Goal: Task Accomplishment & Management: Complete application form

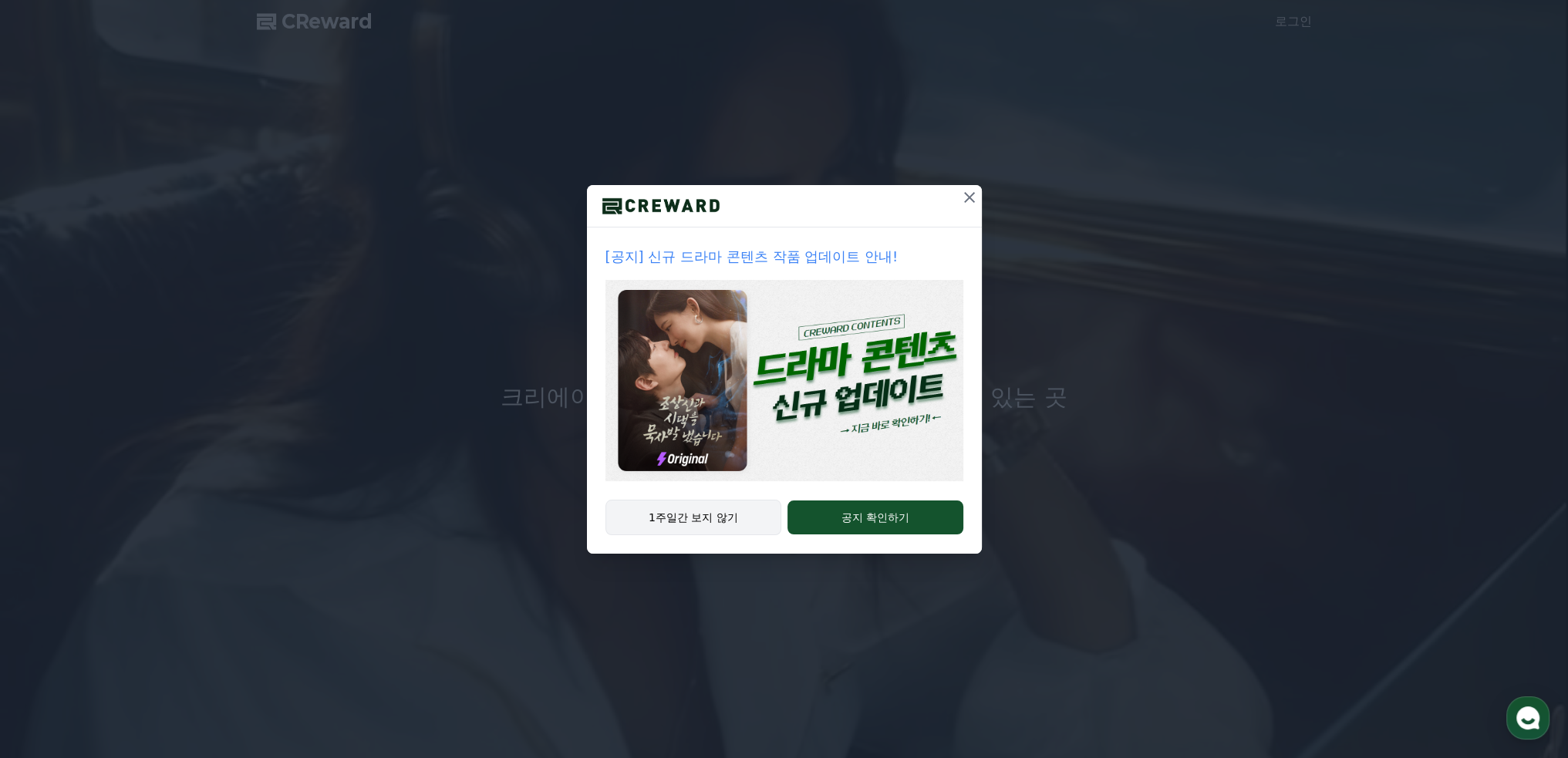
click at [666, 513] on button "1주일간 보지 않기" at bounding box center [694, 517] width 177 height 35
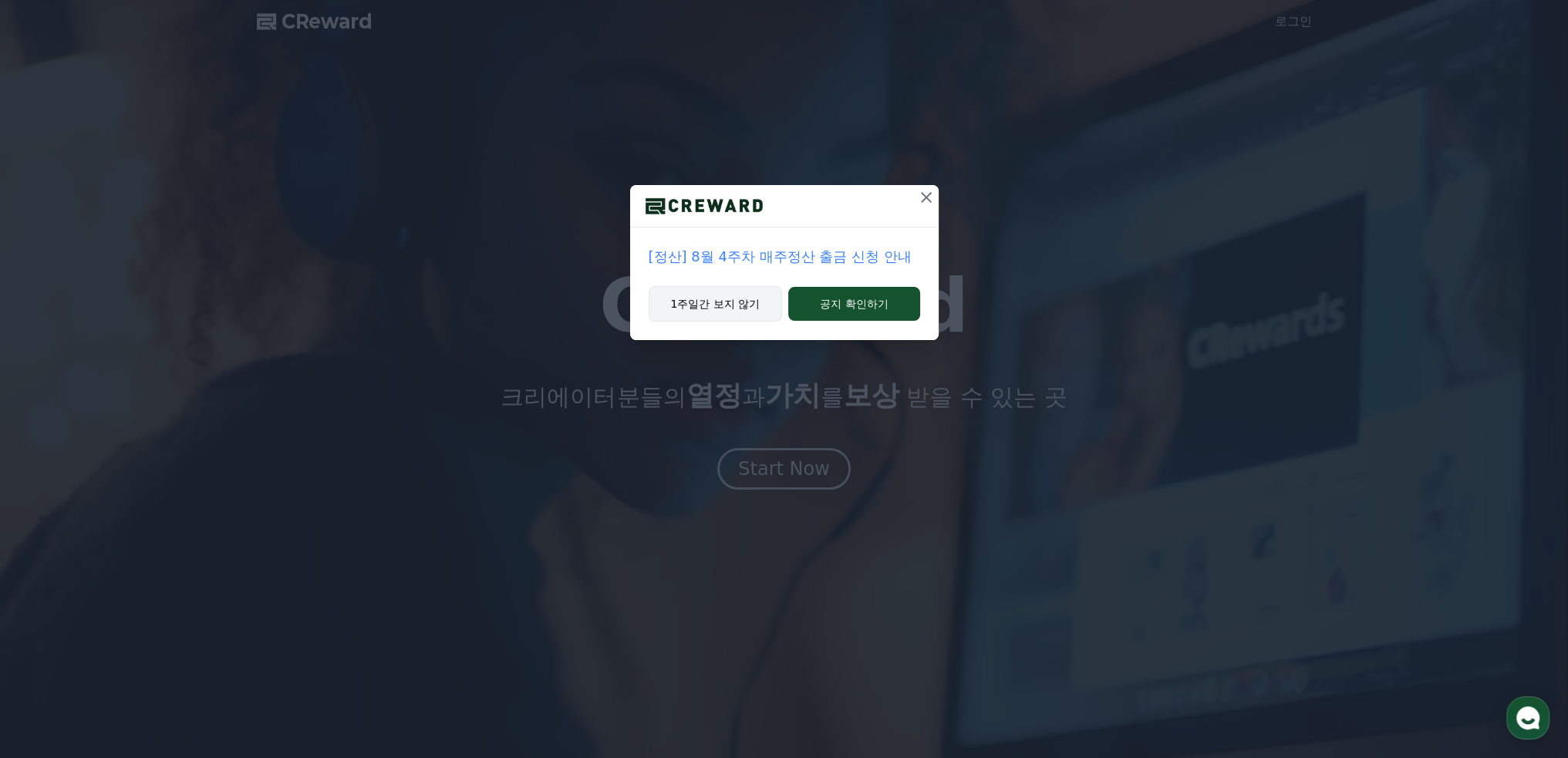
click at [728, 301] on button "1주일간 보지 않기" at bounding box center [716, 303] width 134 height 35
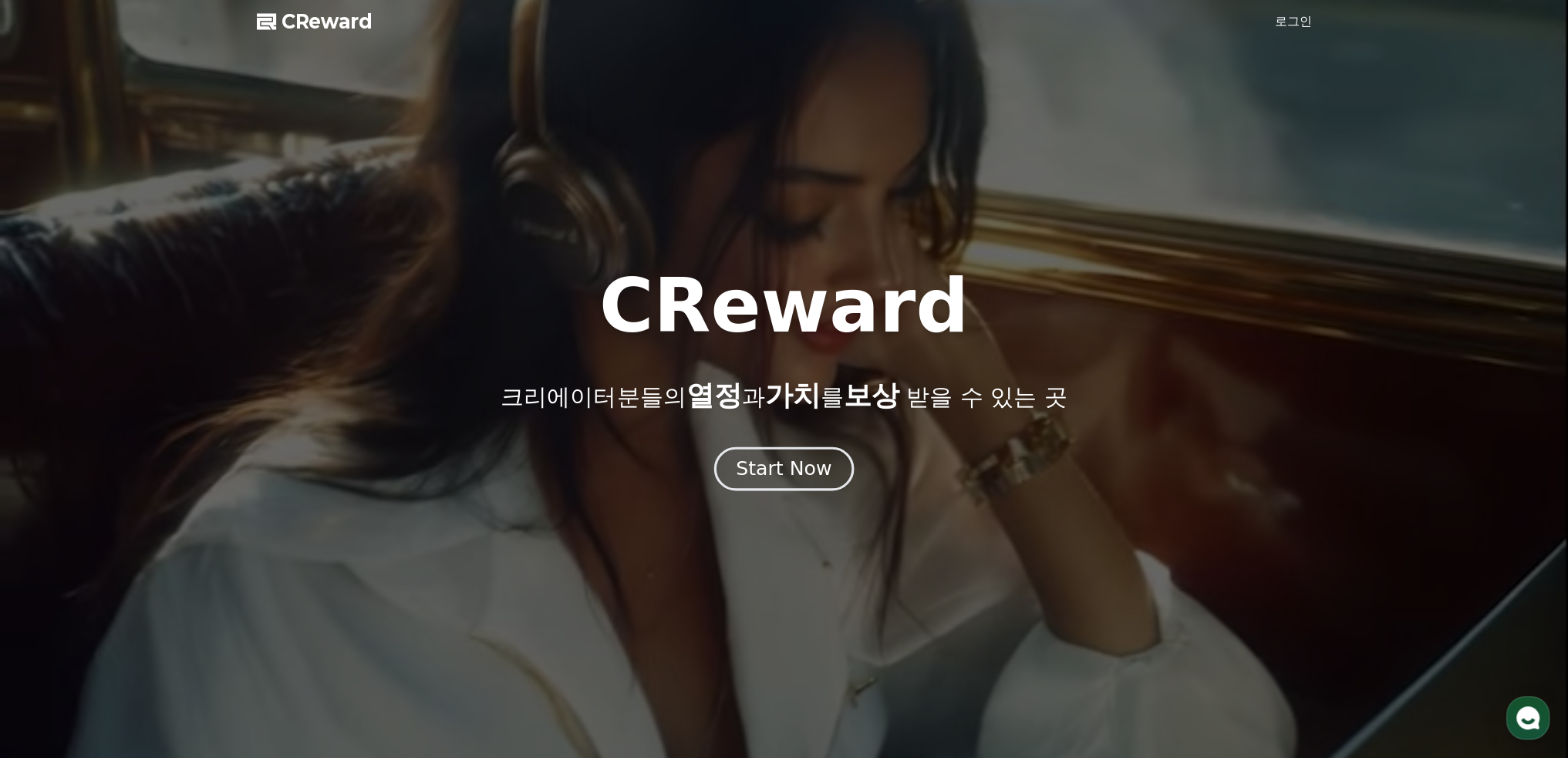
click at [828, 474] on button "Start Now" at bounding box center [784, 468] width 140 height 44
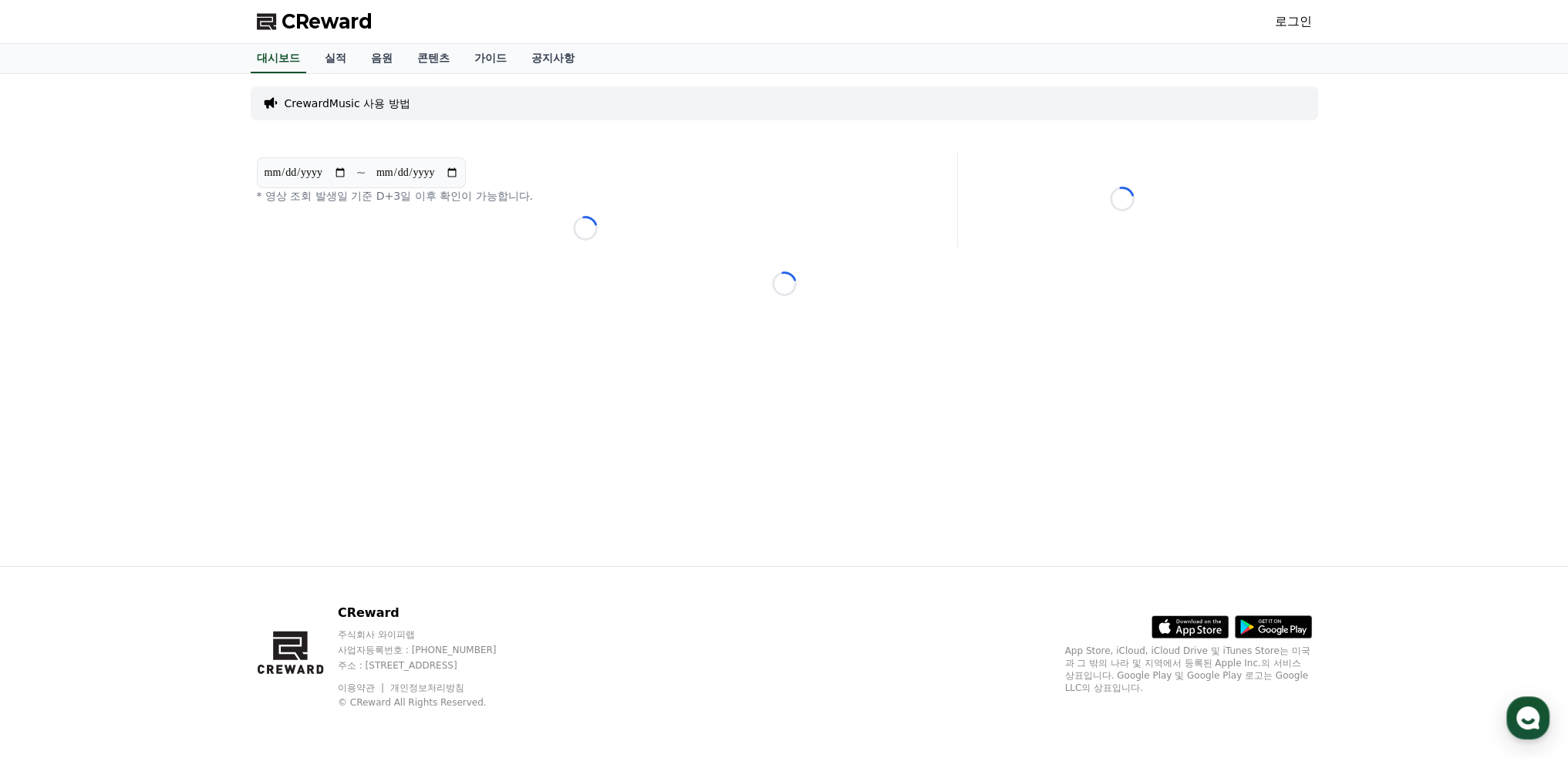
click at [1301, 22] on link "로그인" at bounding box center [1292, 21] width 37 height 18
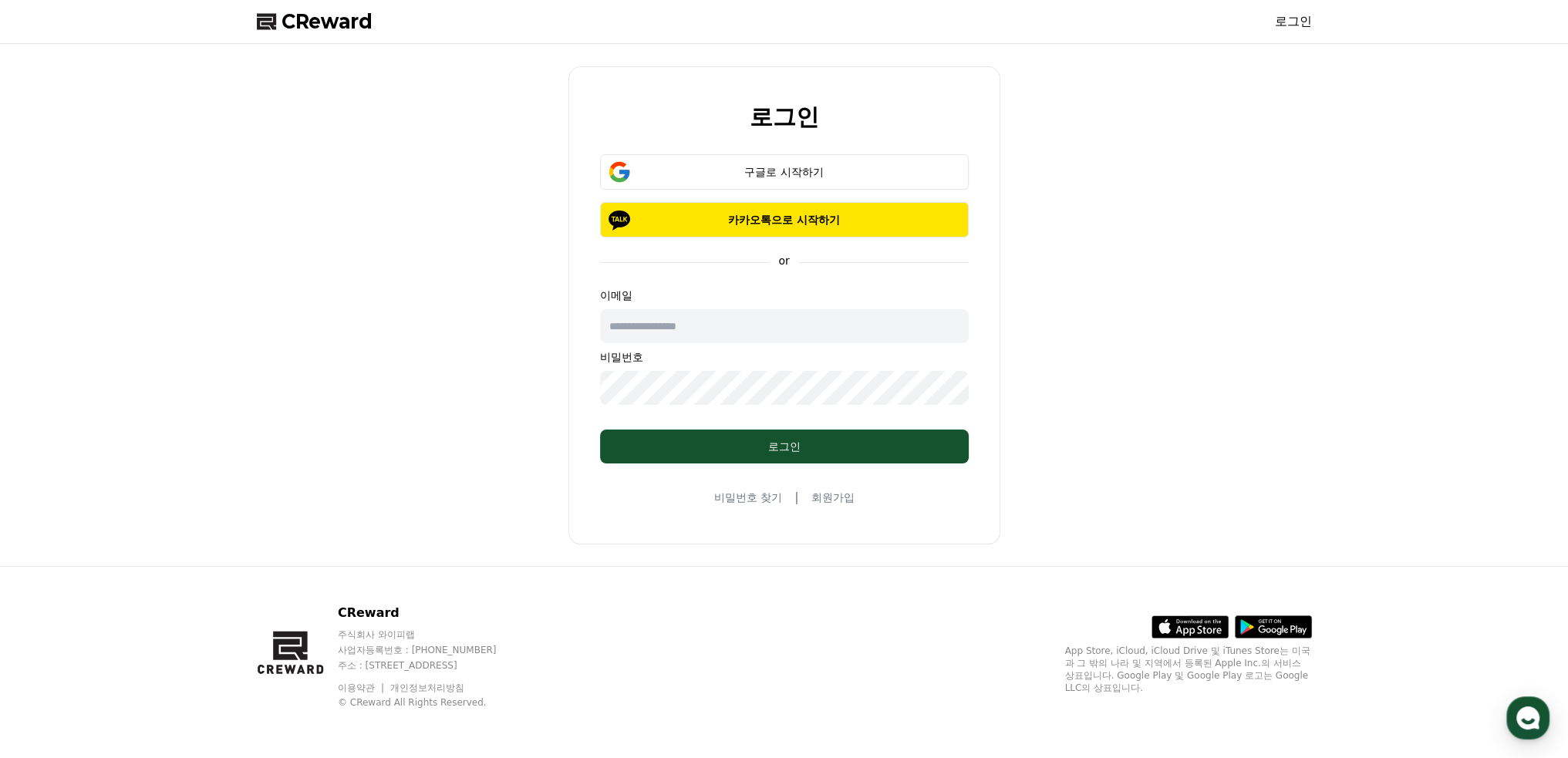
click at [842, 498] on link "회원가입" at bounding box center [832, 497] width 43 height 16
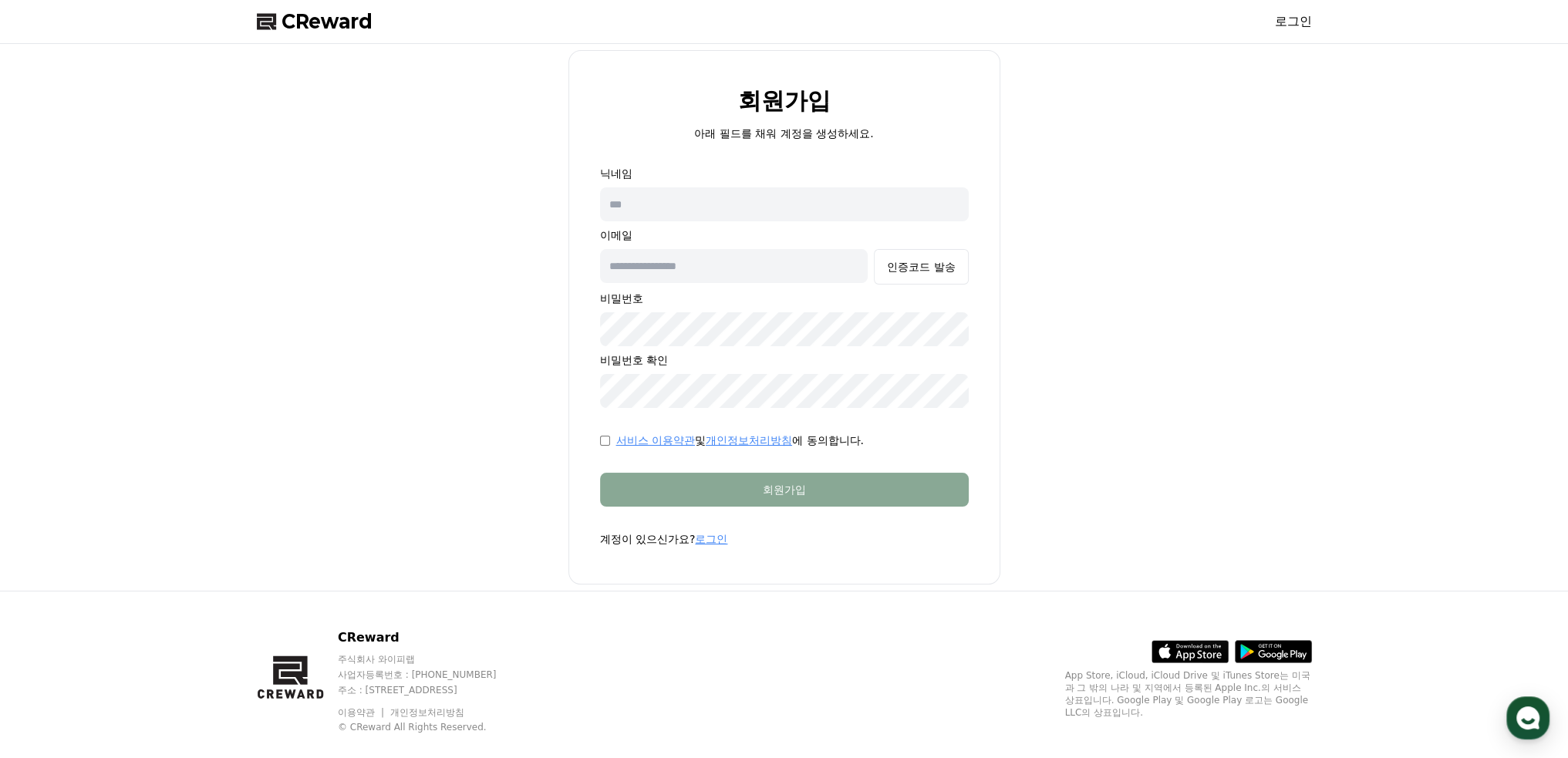
click at [713, 194] on input "text" at bounding box center [784, 203] width 369 height 34
type input "*"
type input "***"
type input "**********"
click at [904, 270] on div "인증코드 발송" at bounding box center [920, 267] width 68 height 16
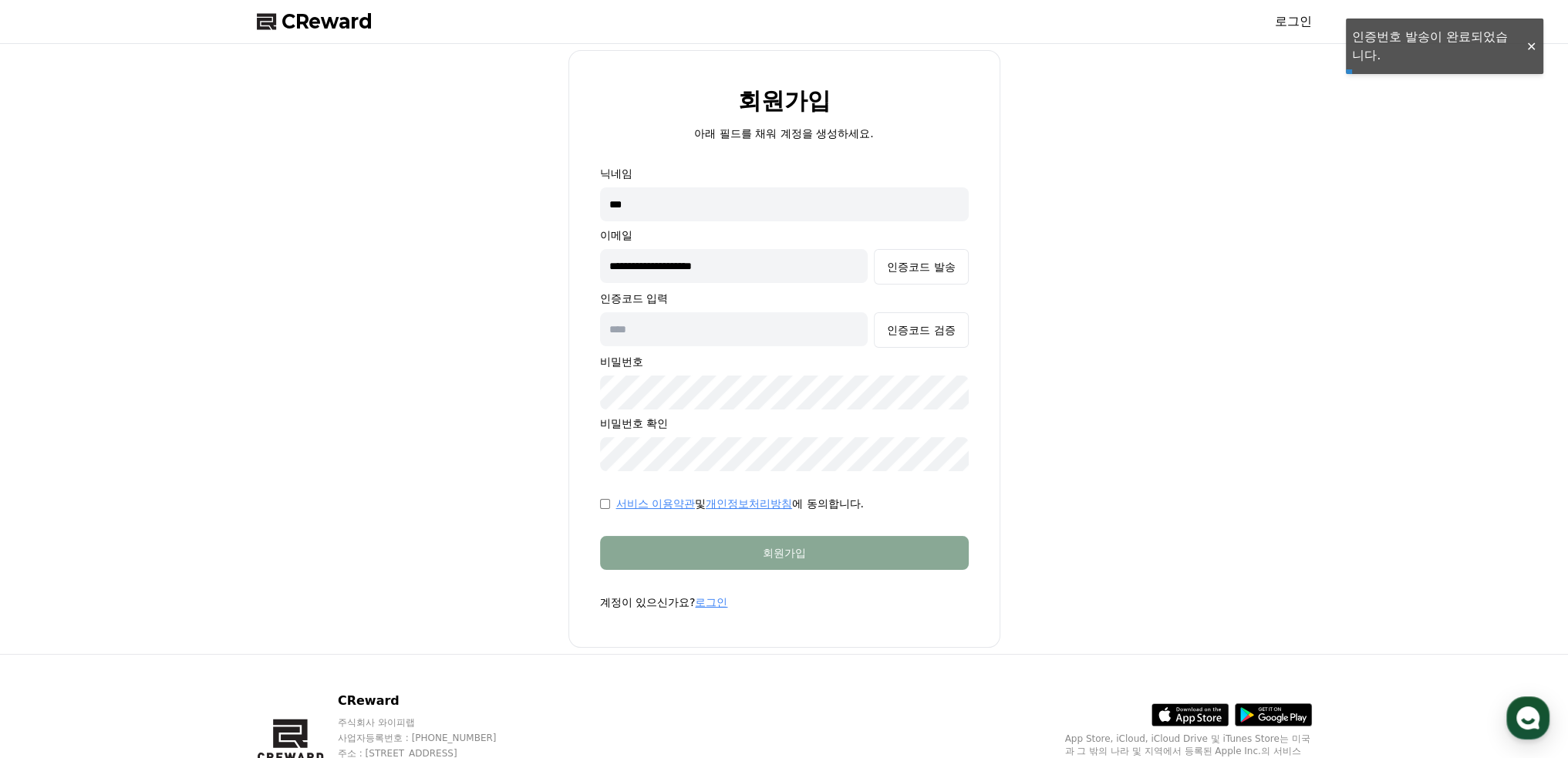
click at [685, 335] on input "text" at bounding box center [733, 328] width 268 height 34
paste input "******"
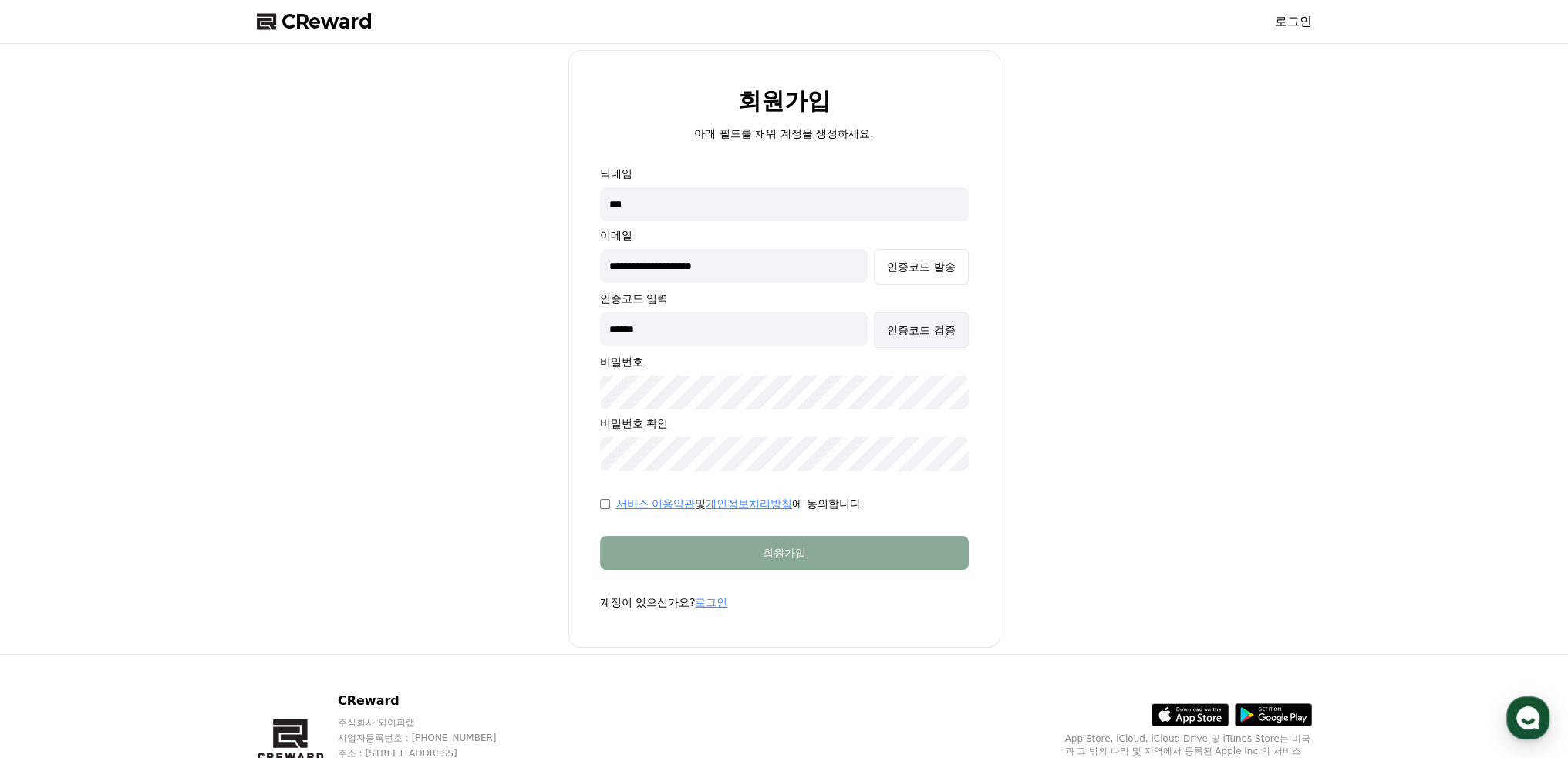
type input "******"
click at [916, 332] on div "인증코드 검증" at bounding box center [920, 330] width 68 height 16
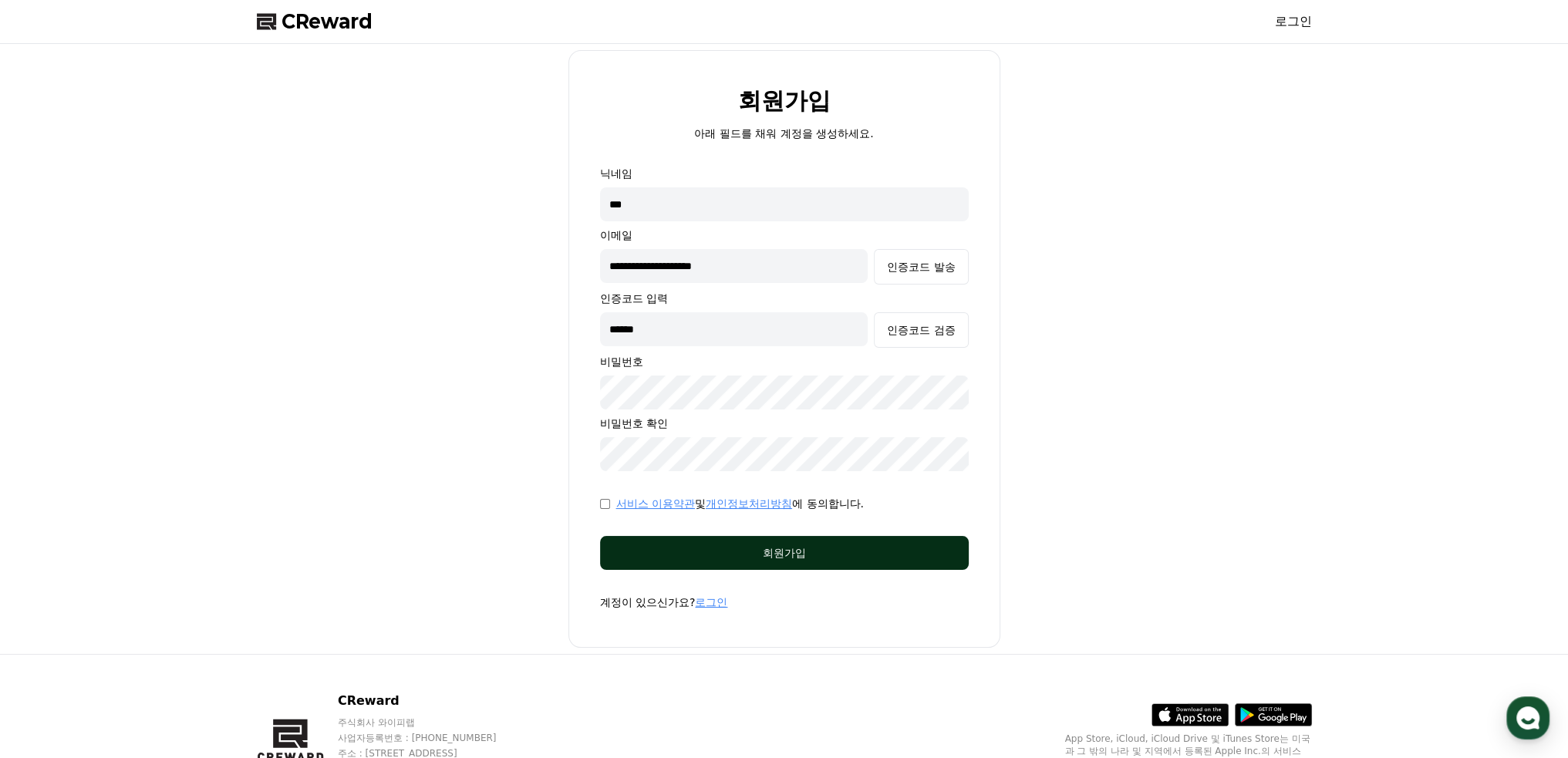
click at [697, 539] on button "회원가입" at bounding box center [784, 552] width 369 height 34
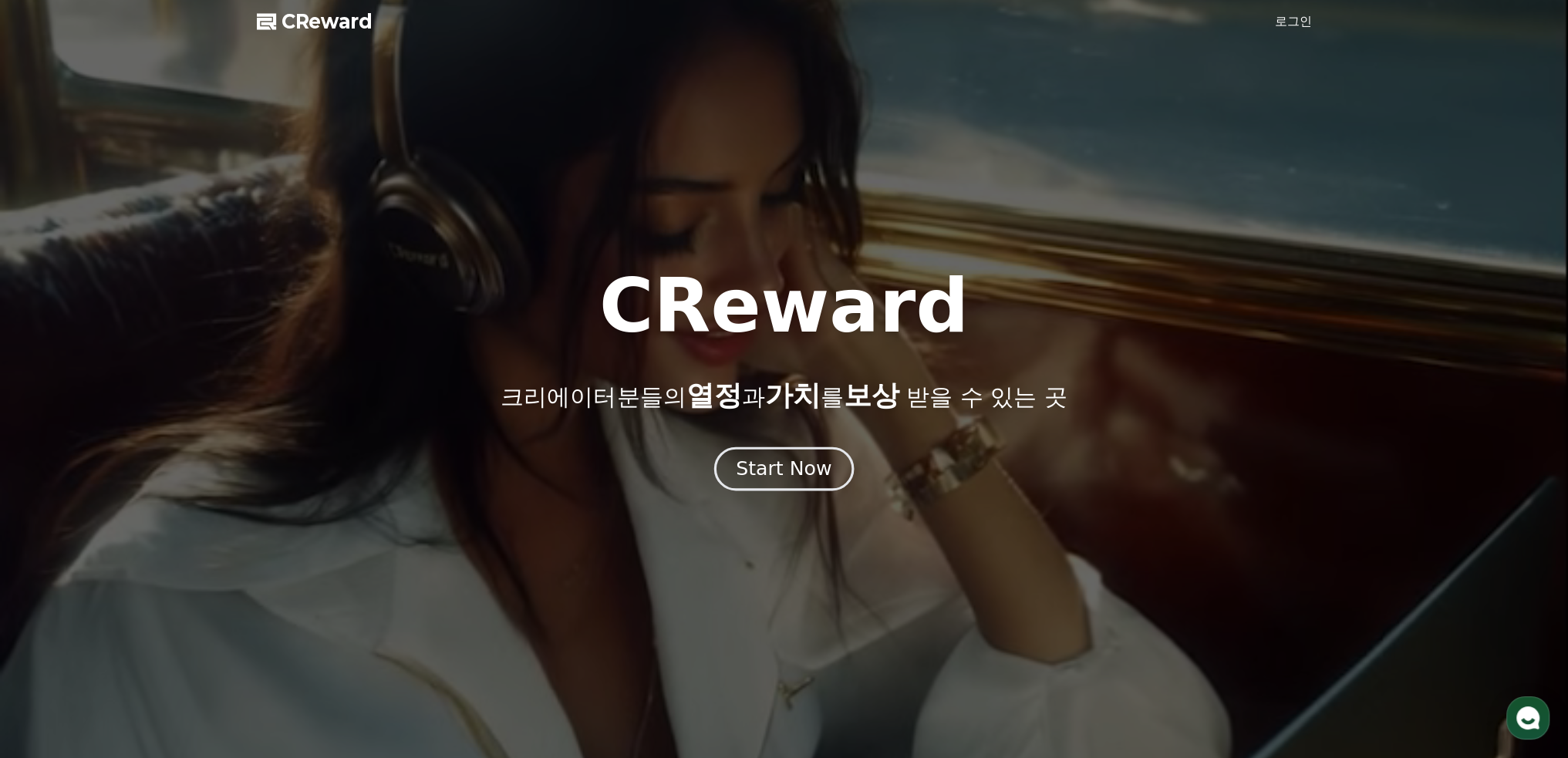
click at [787, 485] on button "Start Now" at bounding box center [784, 468] width 140 height 44
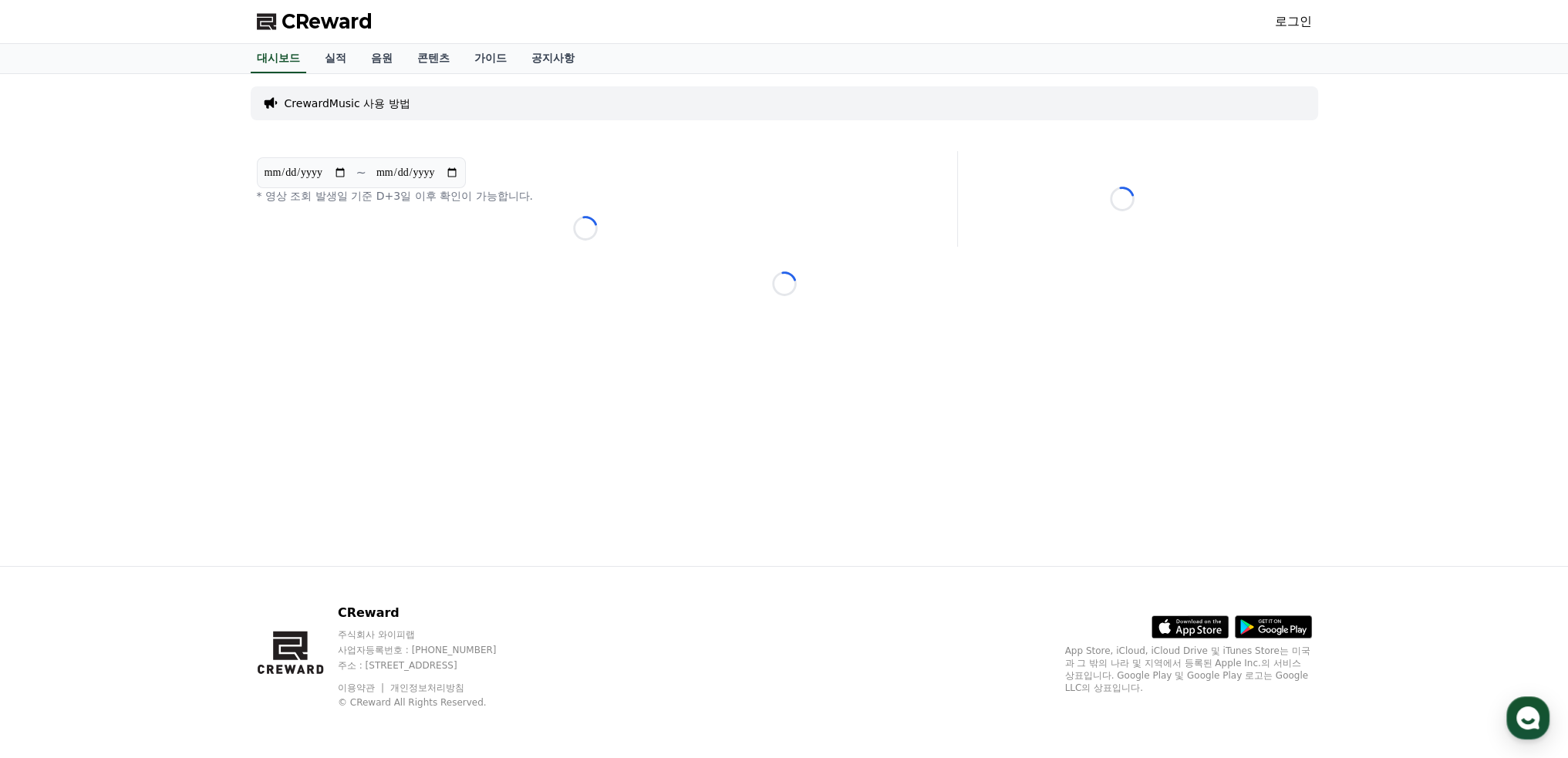
click at [1204, 246] on div "**********" at bounding box center [784, 320] width 1080 height 492
click at [1289, 21] on link "로그인" at bounding box center [1292, 21] width 37 height 18
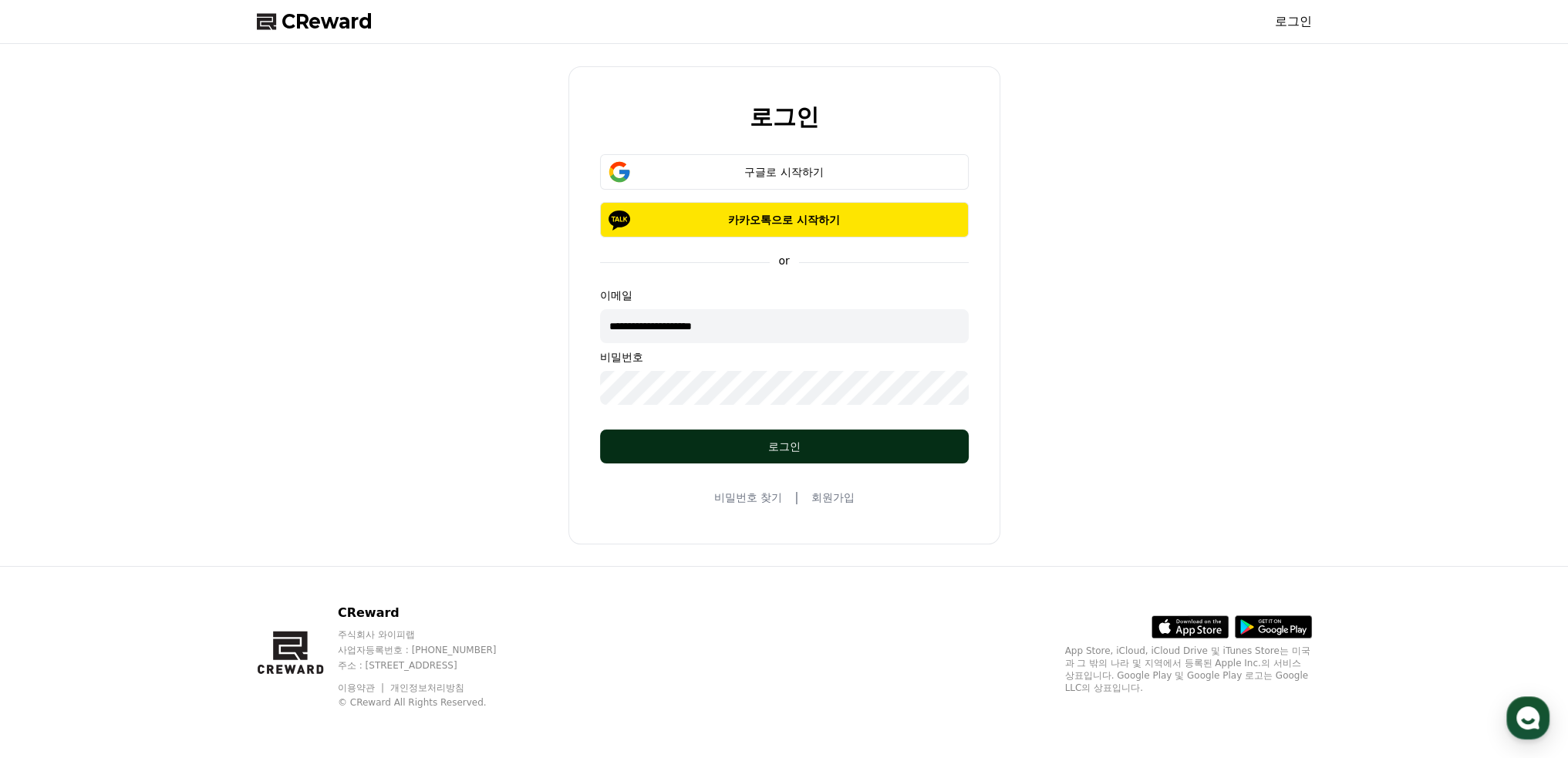
click at [768, 452] on div "로그인" at bounding box center [784, 446] width 307 height 16
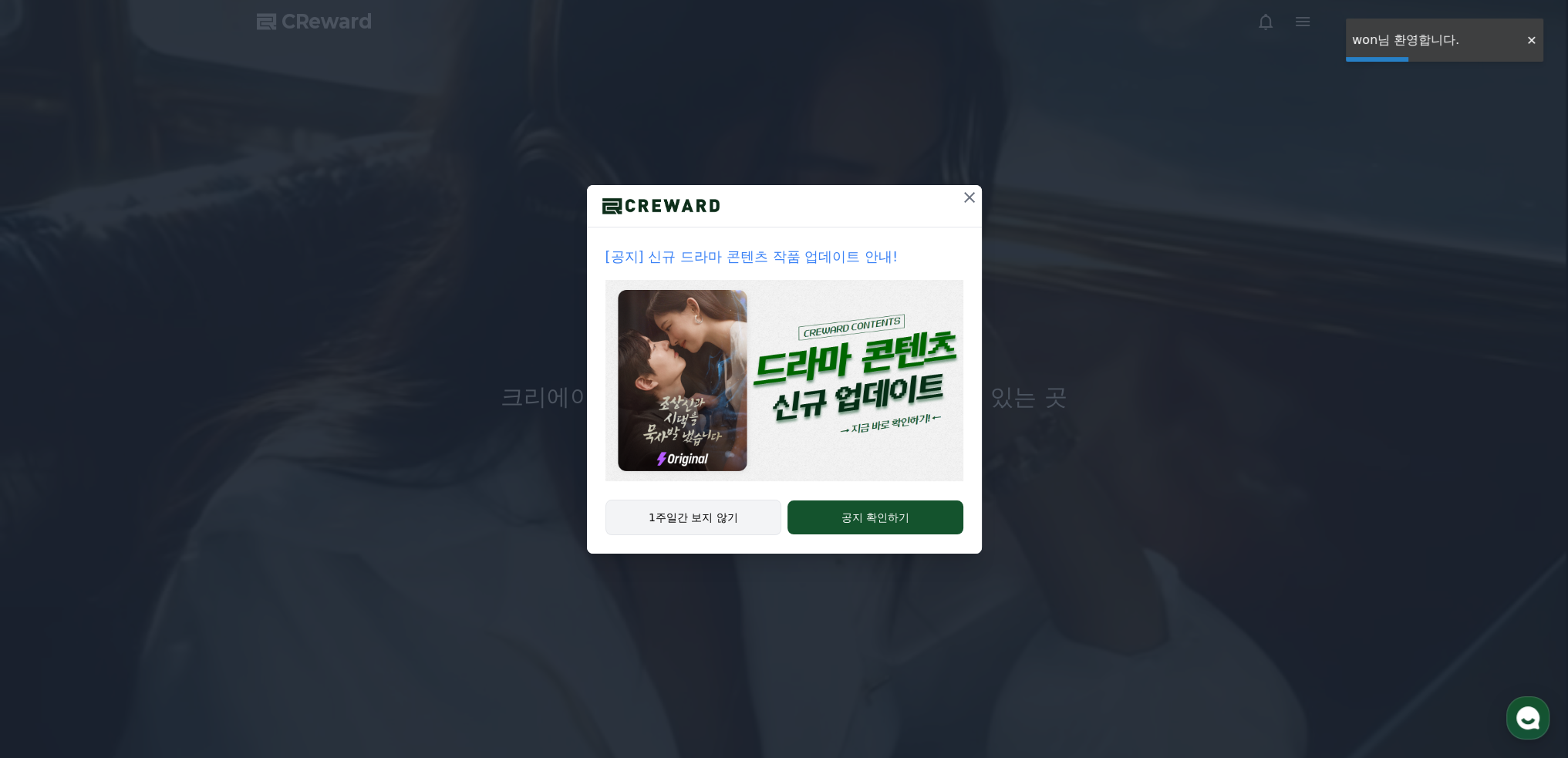
click at [728, 522] on button "1주일간 보지 않기" at bounding box center [694, 517] width 177 height 35
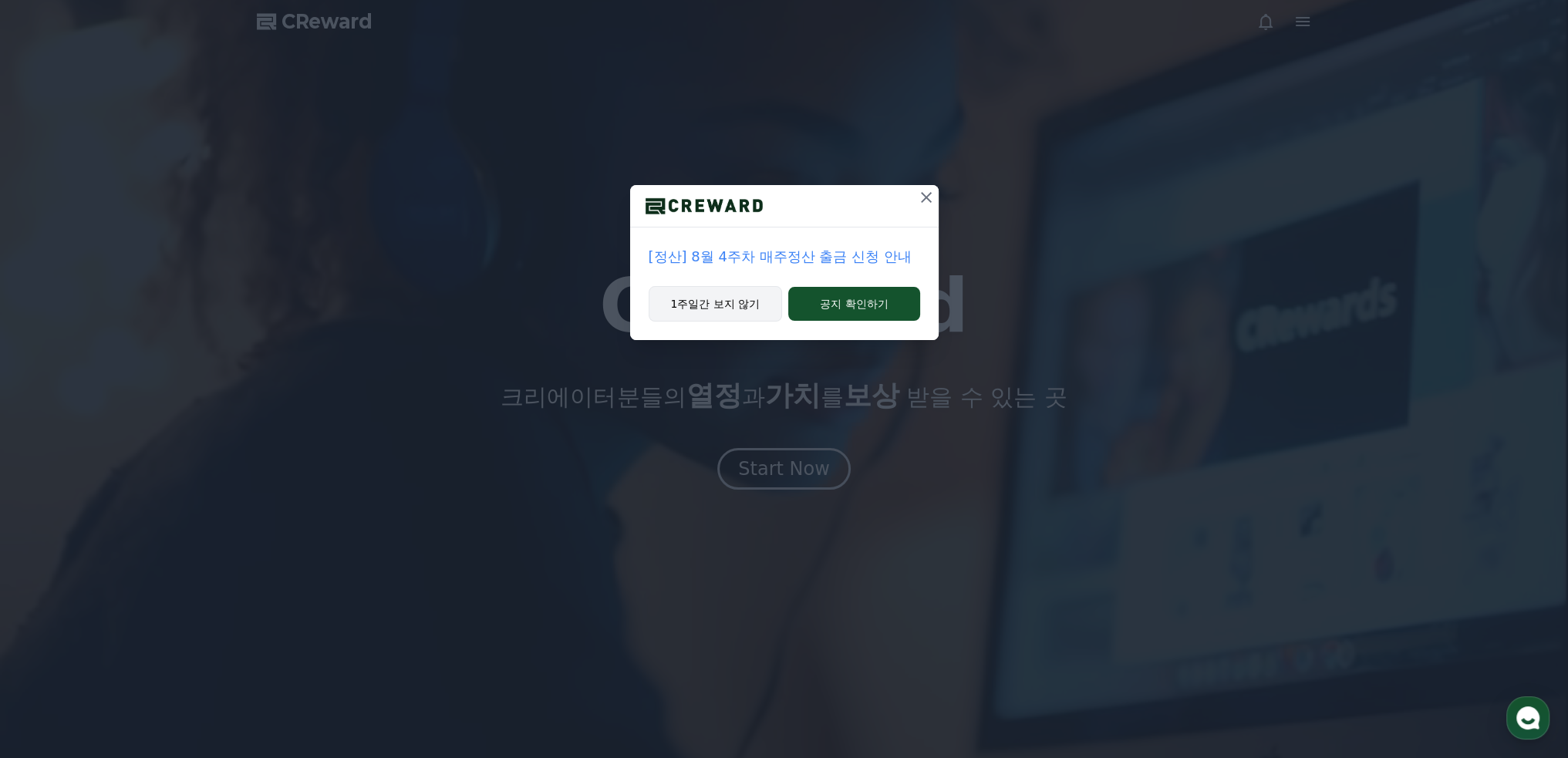
click at [731, 316] on button "1주일간 보지 않기" at bounding box center [716, 303] width 134 height 35
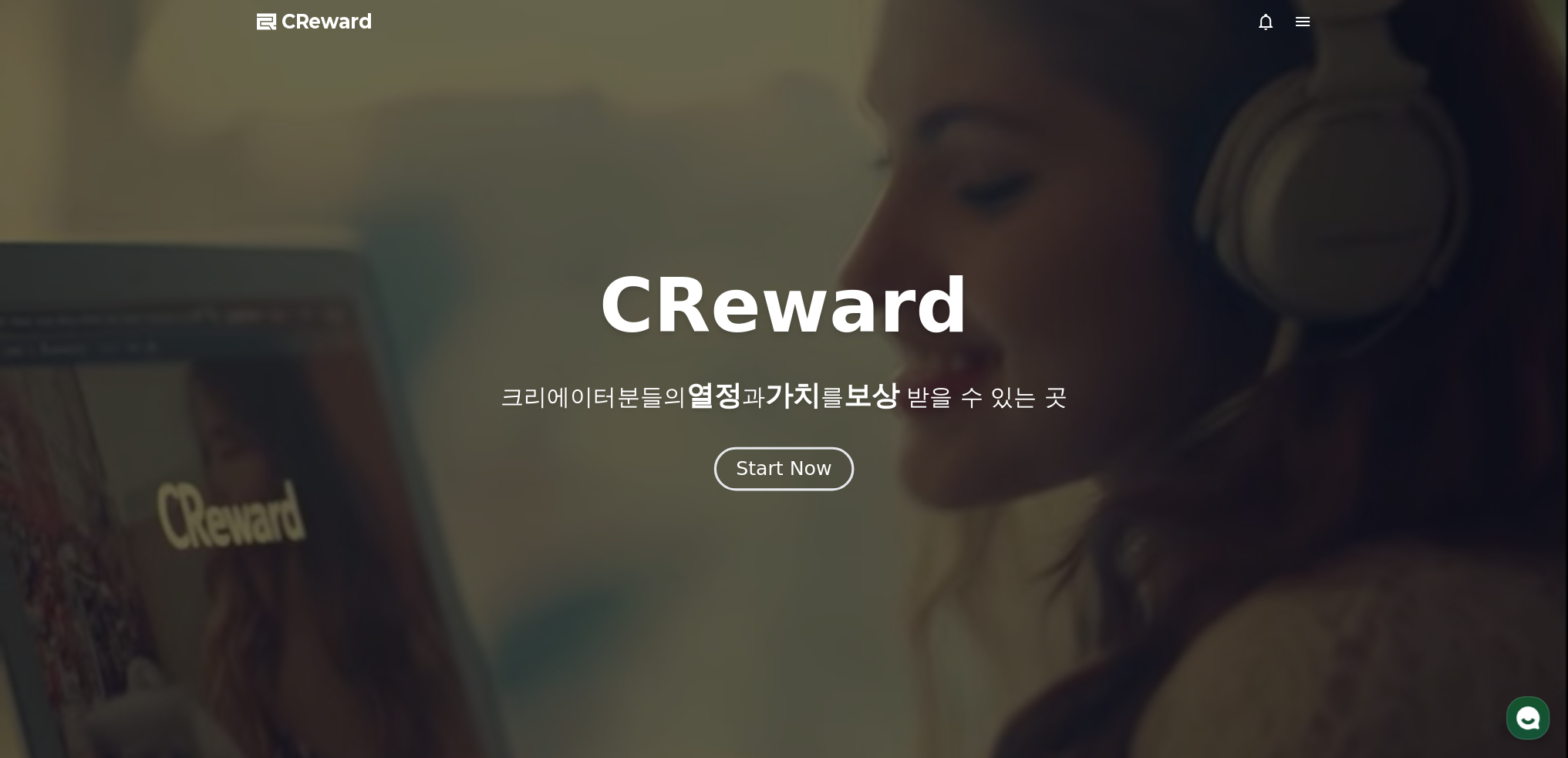
click at [753, 474] on div "Start Now" at bounding box center [783, 469] width 96 height 26
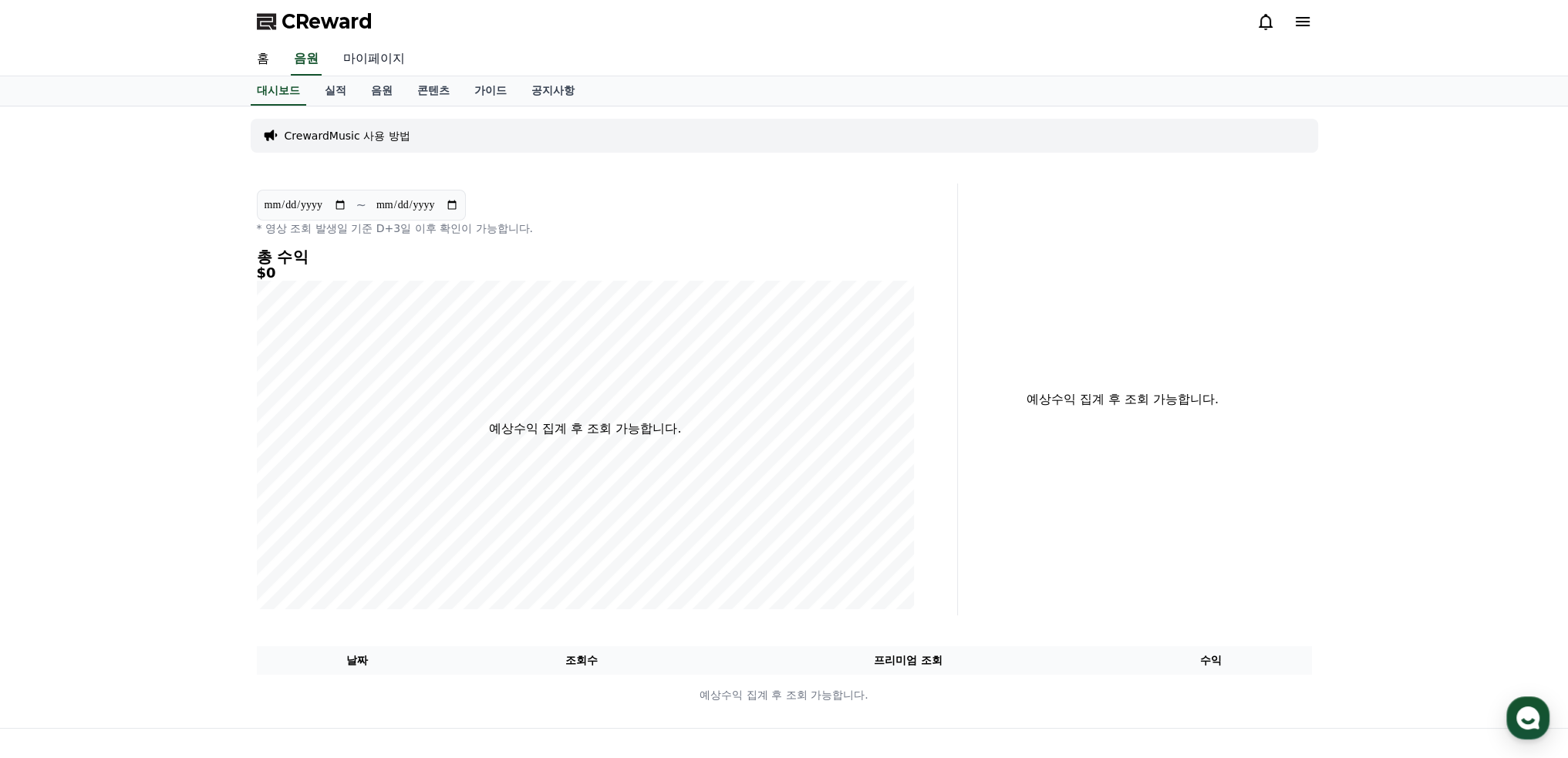
click at [393, 61] on link "마이페이지" at bounding box center [374, 59] width 86 height 33
select select "**********"
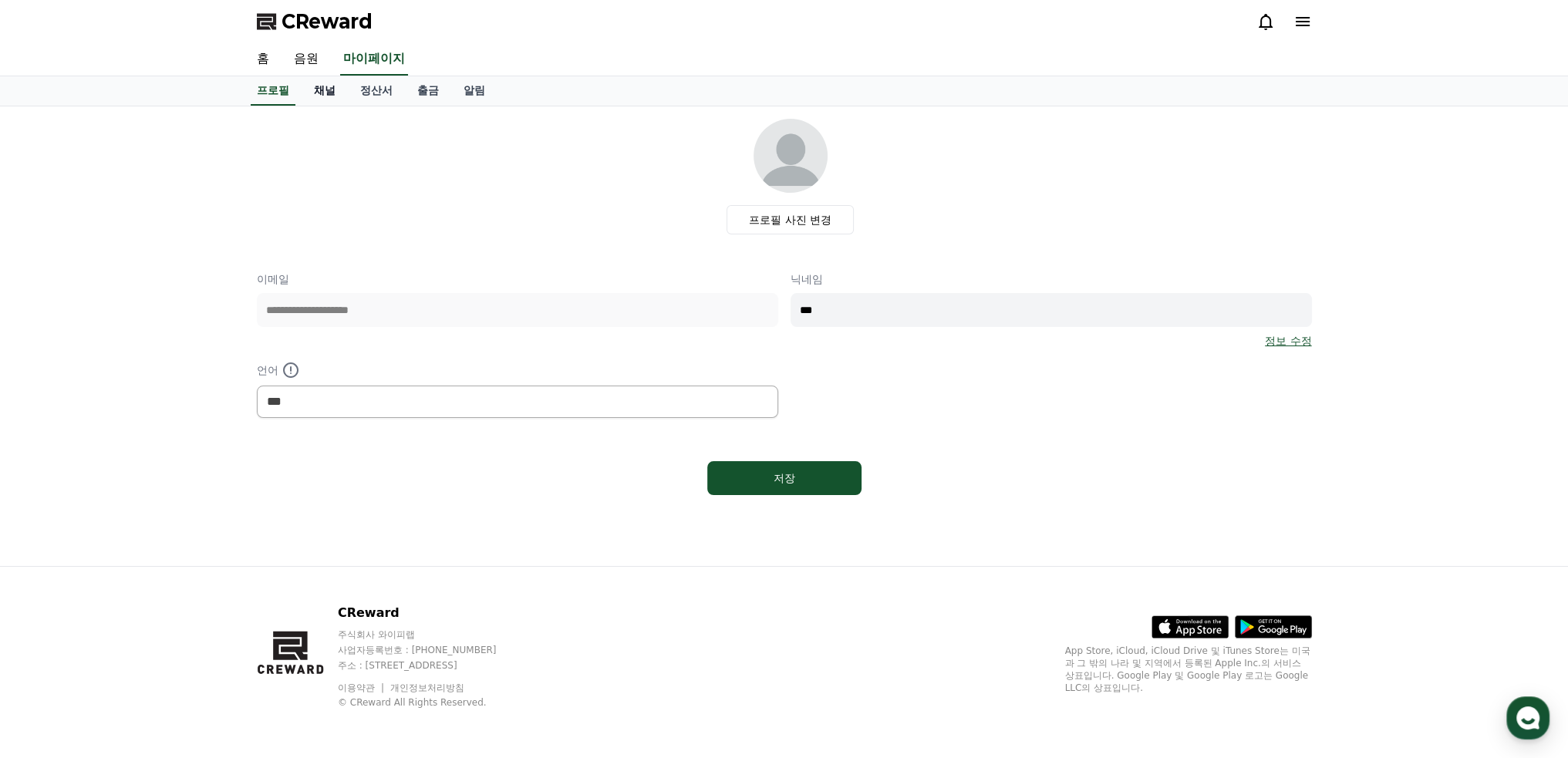
click at [331, 92] on link "채널" at bounding box center [325, 91] width 47 height 29
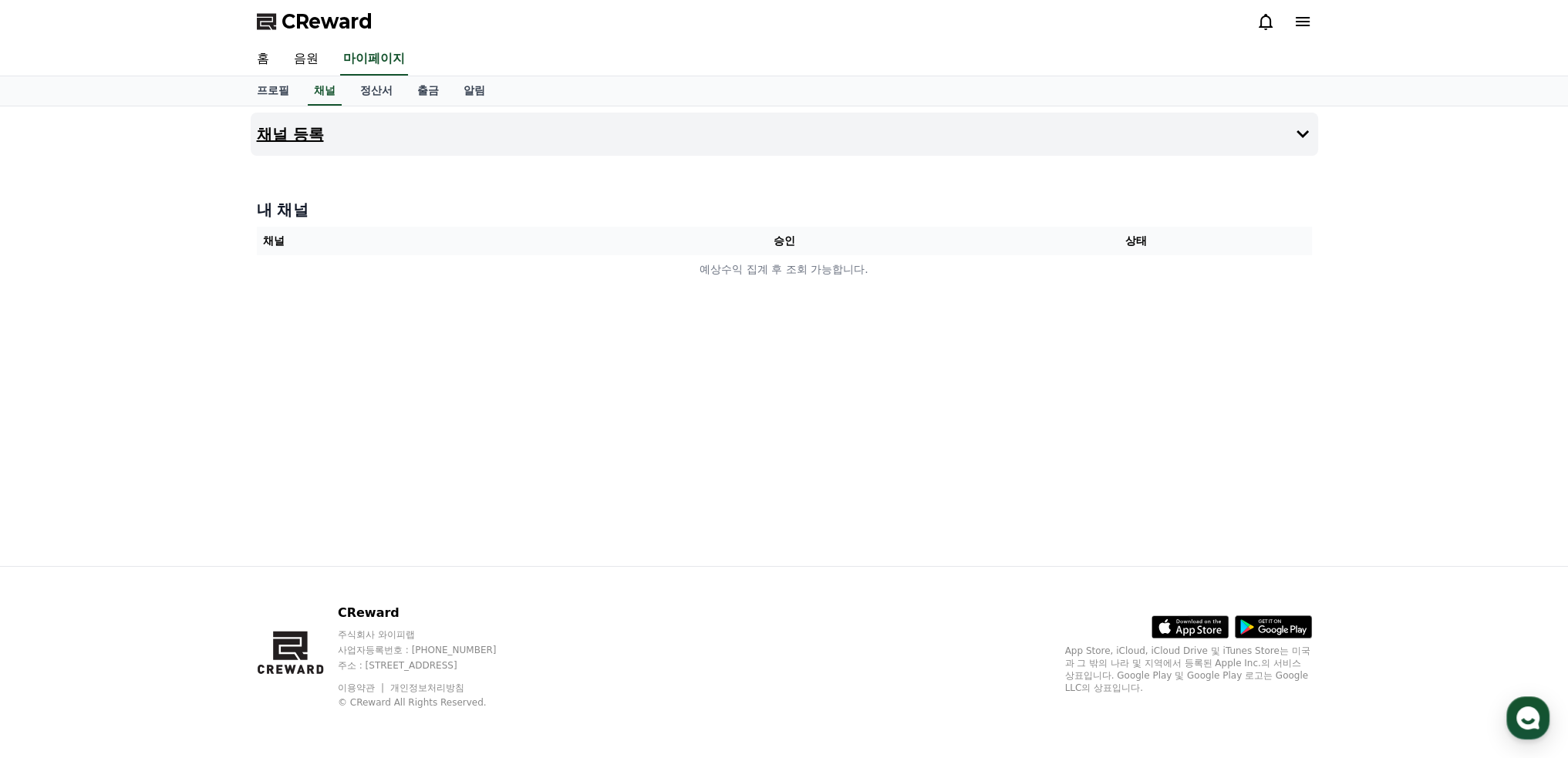
click at [323, 128] on h4 "채널 등록" at bounding box center [290, 134] width 67 height 17
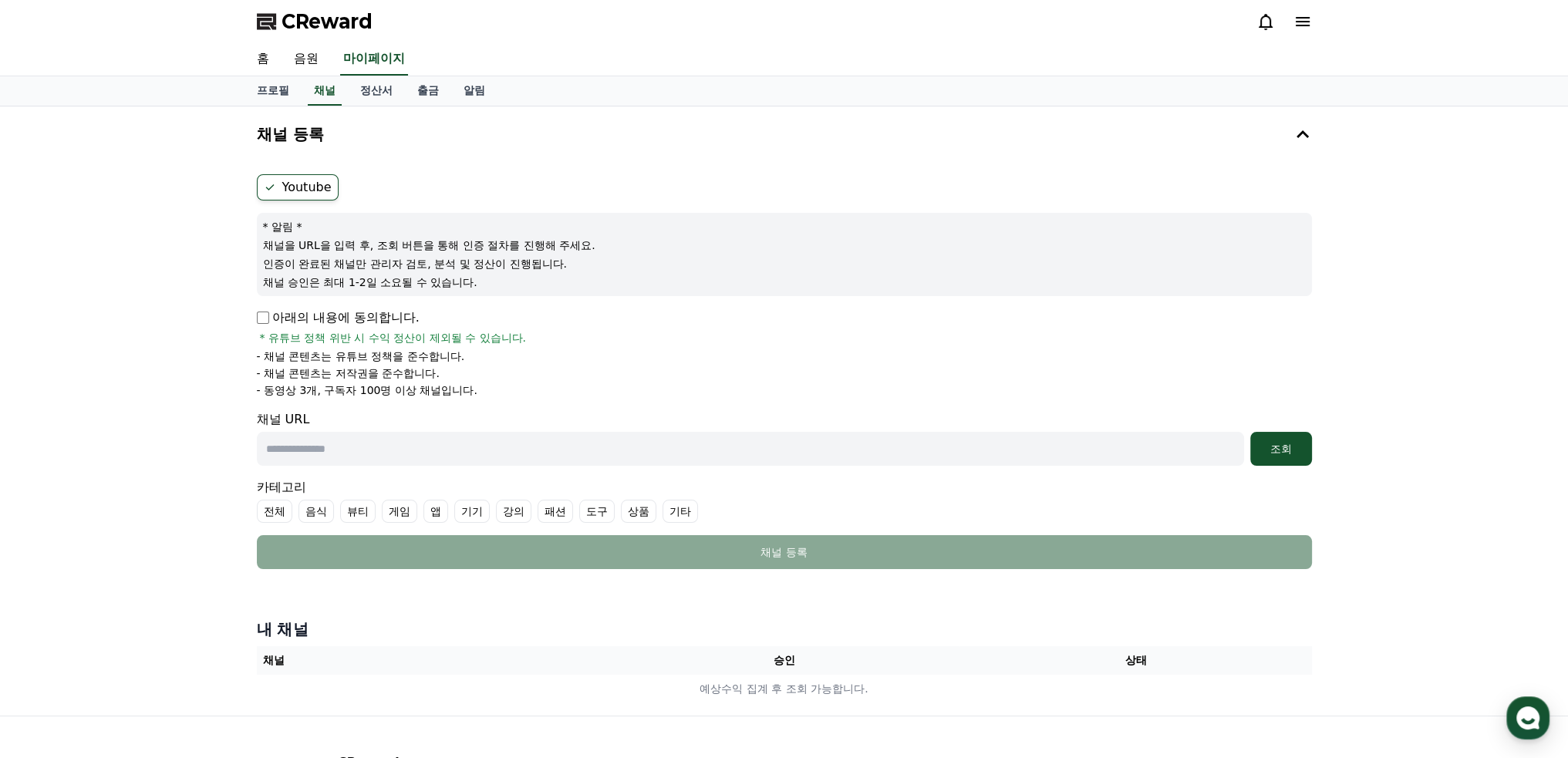
click at [345, 239] on p "채널을 URL을 입력 후, 조회 버튼을 통해 인증 절차를 진행해 주세요." at bounding box center [784, 245] width 1042 height 16
click at [298, 196] on label "Youtube" at bounding box center [297, 187] width 82 height 26
click at [314, 432] on input "text" at bounding box center [750, 448] width 987 height 34
click at [364, 450] on input "text" at bounding box center [750, 448] width 987 height 34
click at [352, 450] on input "text" at bounding box center [750, 448] width 987 height 34
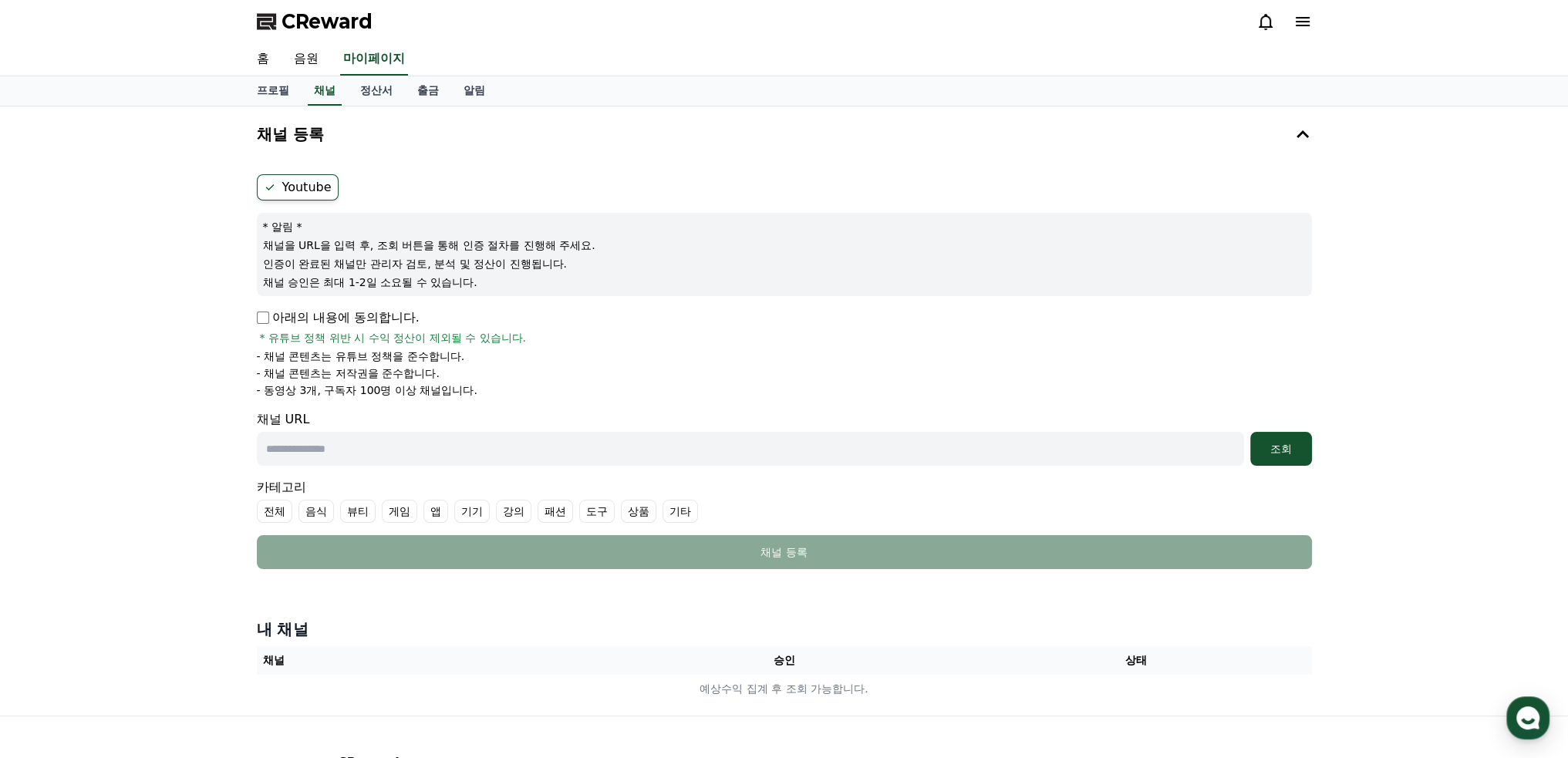
click at [330, 446] on input "text" at bounding box center [750, 448] width 987 height 34
click at [284, 174] on label "Youtube" at bounding box center [297, 187] width 82 height 26
click at [299, 180] on label "Youtube" at bounding box center [297, 187] width 82 height 26
drag, startPoint x: 407, startPoint y: 339, endPoint x: 470, endPoint y: 339, distance: 63.0
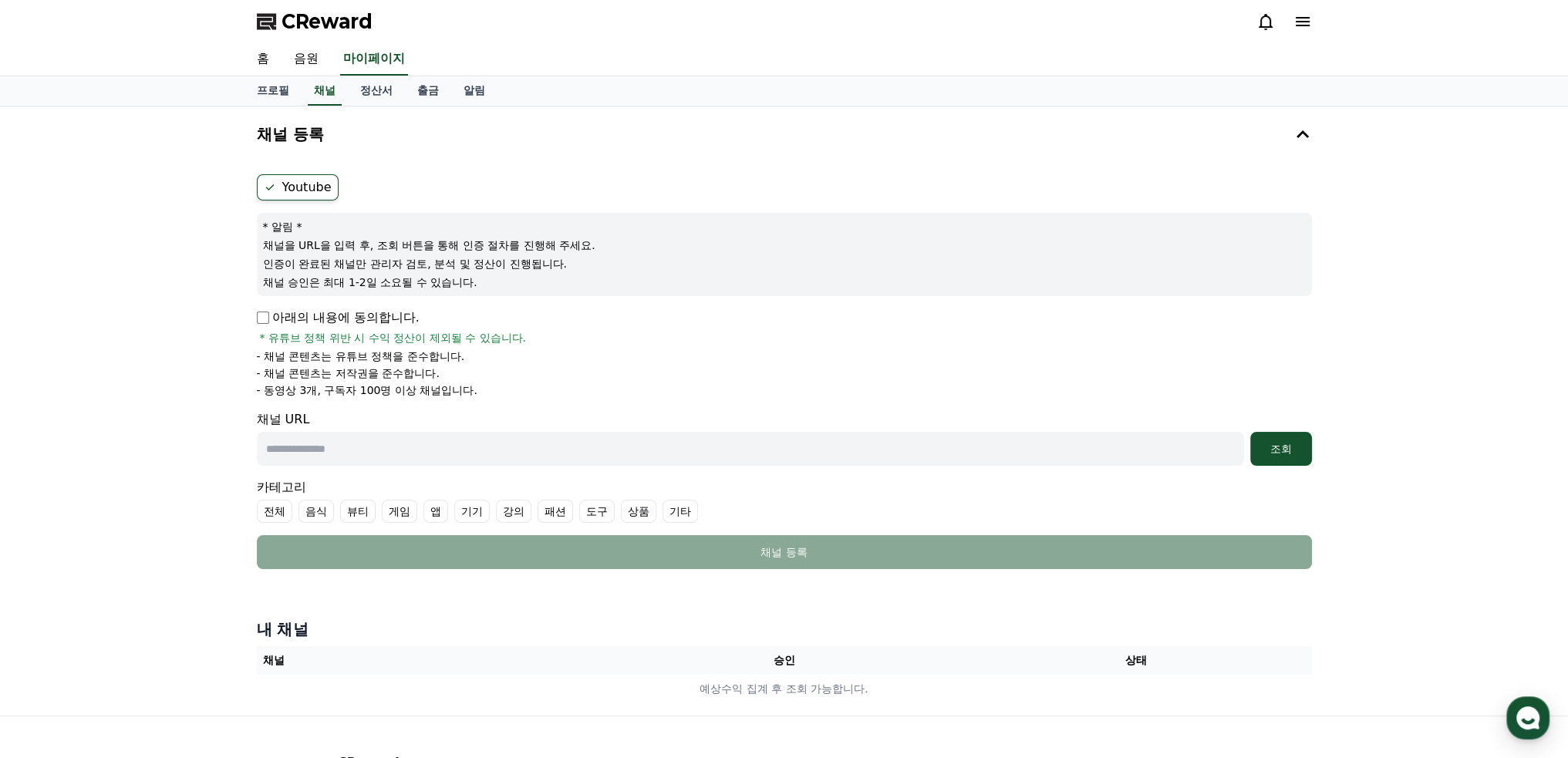
click at [470, 339] on span "* 유튜브 정책 위반 시 수익 정산이 제외될 수 있습니다." at bounding box center [394, 338] width 267 height 16
drag, startPoint x: 275, startPoint y: 346, endPoint x: 423, endPoint y: 348, distance: 148.0
click at [423, 348] on div "아래의 내용에 동의합니다. * 유튜브 정책 위반 시 수익 정산이 제외될 수 있습니다. - 채널 콘텐츠는 유튜브 정책을 준수합니다. - 채널 콘…" at bounding box center [784, 353] width 1055 height 90
click at [416, 370] on p "- 채널 콘텐츠는 저작권을 준수합니다." at bounding box center [348, 373] width 183 height 16
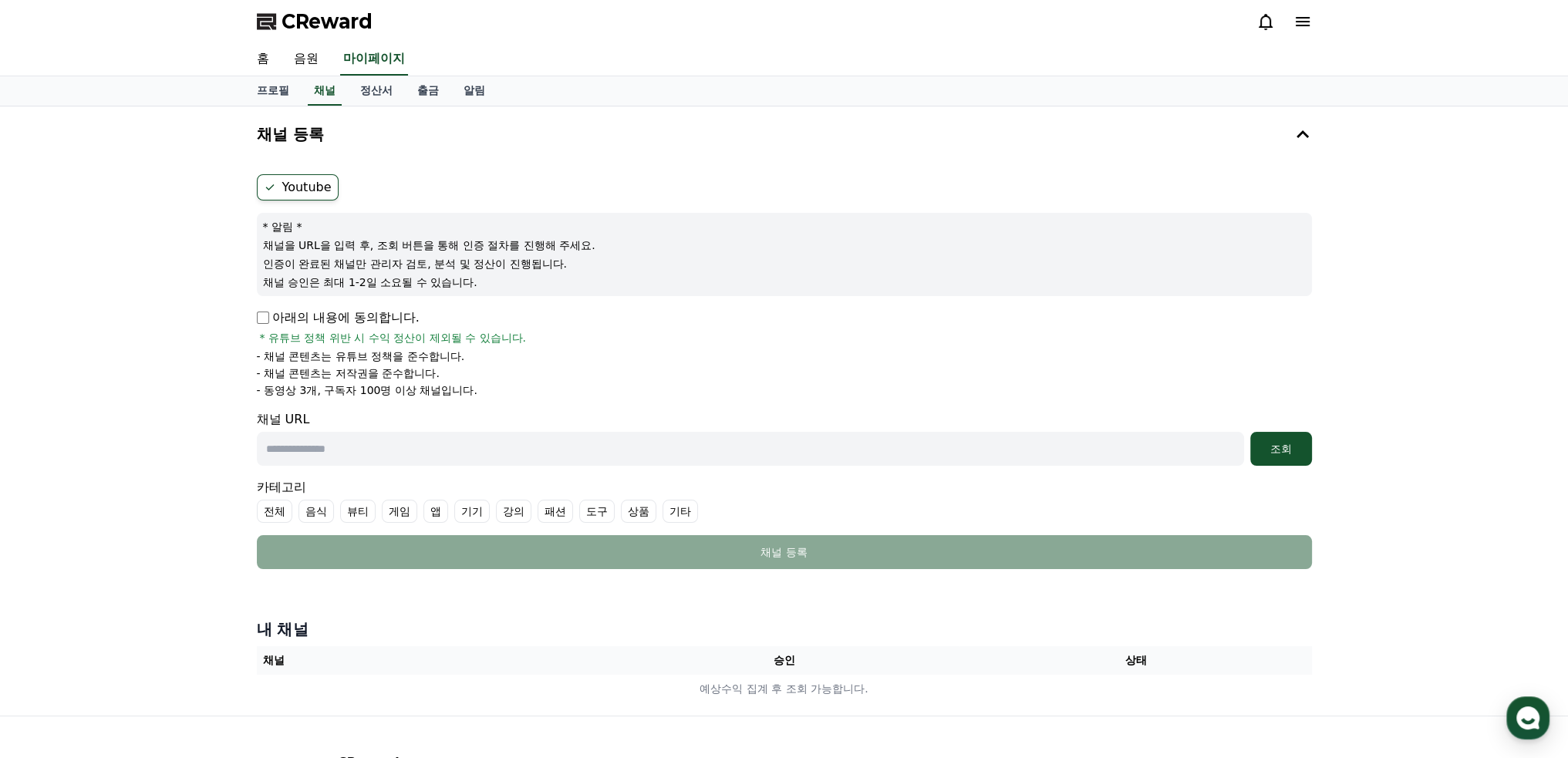
drag, startPoint x: 364, startPoint y: 394, endPoint x: 494, endPoint y: 378, distance: 131.0
click at [494, 378] on ul "- 채널 콘텐츠는 유튜브 정책을 준수합니다. - 채널 콘텐츠는 저작권을 준수합니다. - 동영상 3개, 구독자 100명 이상 채널입니다." at bounding box center [784, 373] width 1055 height 49
click at [494, 378] on li "- 채널 콘텐츠는 저작권을 준수합니다." at bounding box center [784, 373] width 1055 height 16
click at [497, 378] on li "- 채널 콘텐츠는 저작권을 준수합니다." at bounding box center [784, 373] width 1055 height 16
